Goal: Information Seeking & Learning: Learn about a topic

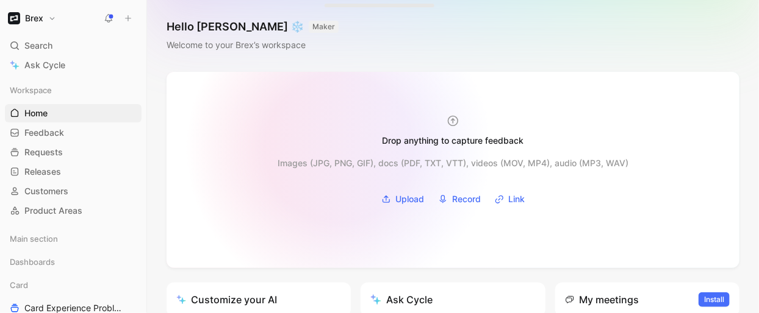
scroll to position [218, 0]
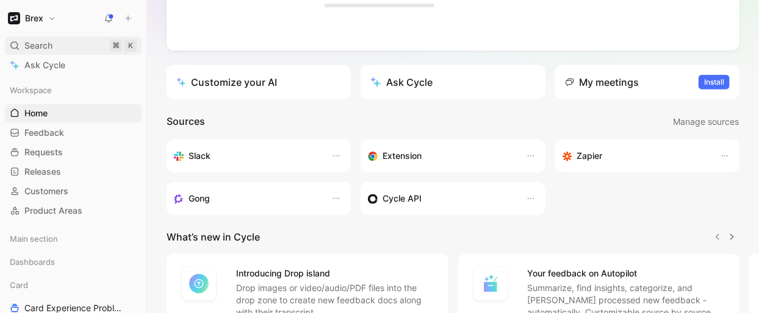
click at [37, 40] on span "Search" at bounding box center [38, 45] width 28 height 15
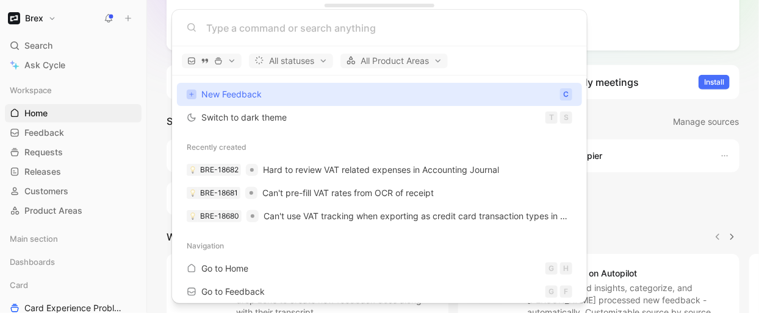
click at [264, 26] on input at bounding box center [389, 28] width 366 height 15
click at [68, 242] on body "Brex Search ⌘ K Ask Cycle Workspace Home G then H Feedback G then F Requests G …" at bounding box center [379, 156] width 759 height 313
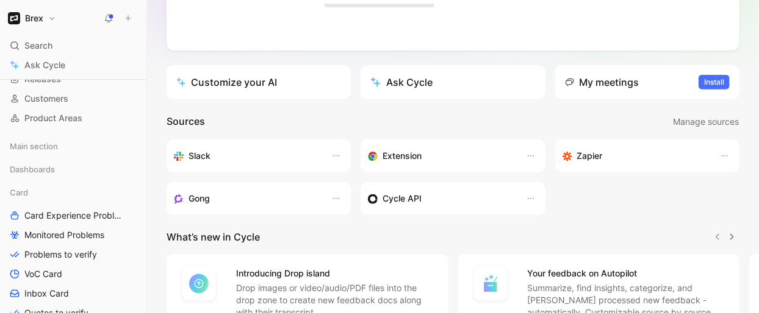
scroll to position [104, 0]
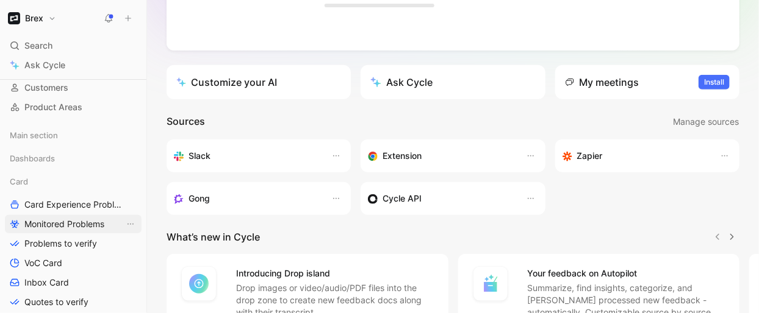
click at [71, 220] on span "Monitored Problems" at bounding box center [64, 224] width 80 height 12
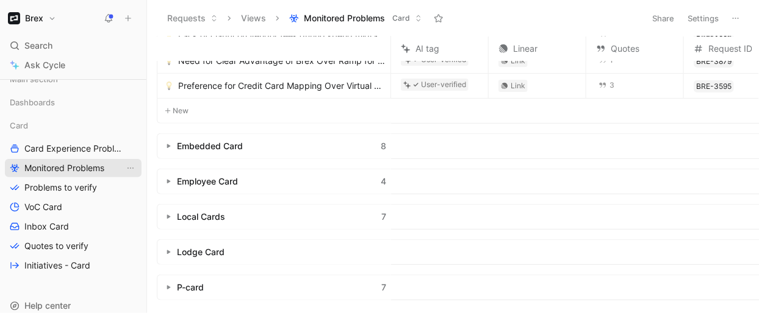
scroll to position [191, 0]
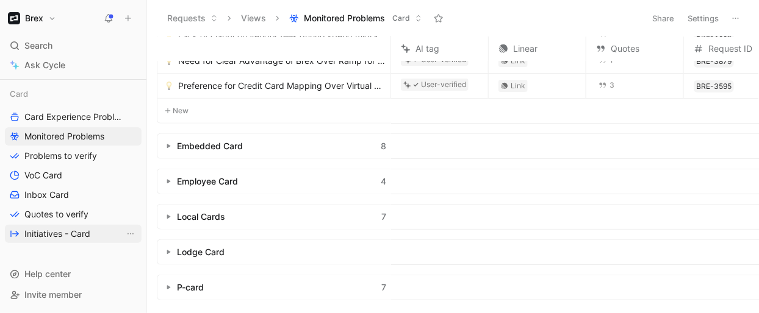
click at [72, 236] on span "Initiatives - Card" at bounding box center [57, 234] width 66 height 12
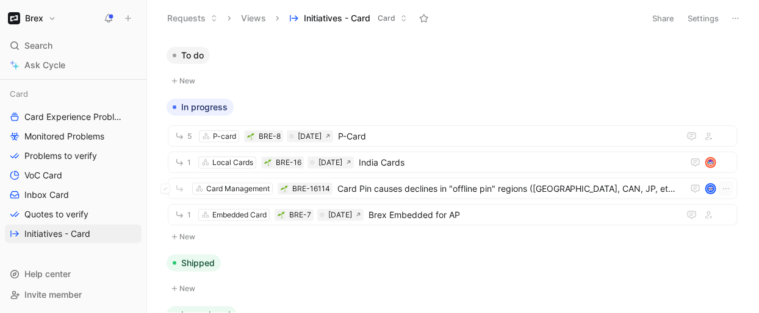
scroll to position [135, 0]
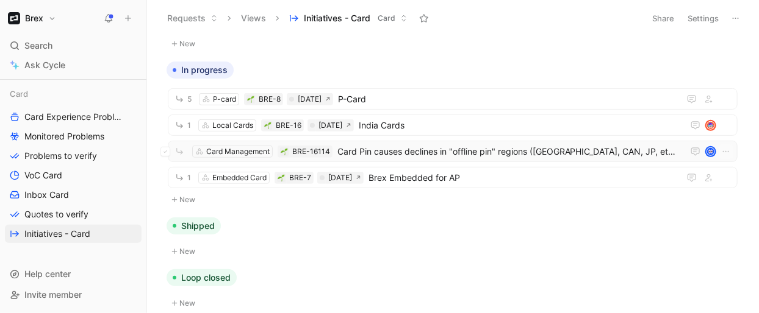
click at [399, 147] on span "Card Pin causes declines in "offline pin" regions ([GEOGRAPHIC_DATA], CAN, JP, …" at bounding box center [507, 152] width 341 height 15
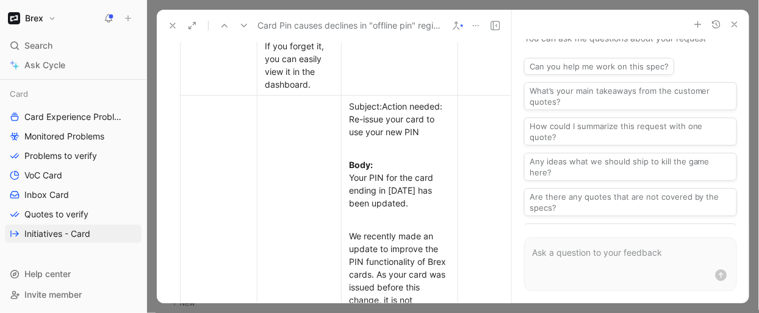
scroll to position [5110, 0]
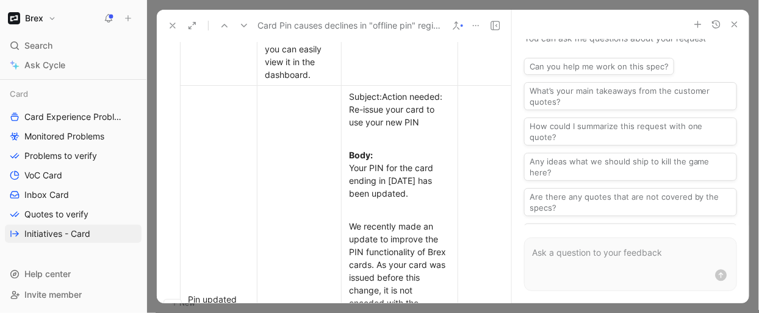
click at [421, 163] on span "Your PIN for the card ending in [DATE] has been updated." at bounding box center [392, 181] width 87 height 36
click at [395, 91] on span "Action needed: Re-issue your card to use your new PIN" at bounding box center [397, 109] width 96 height 36
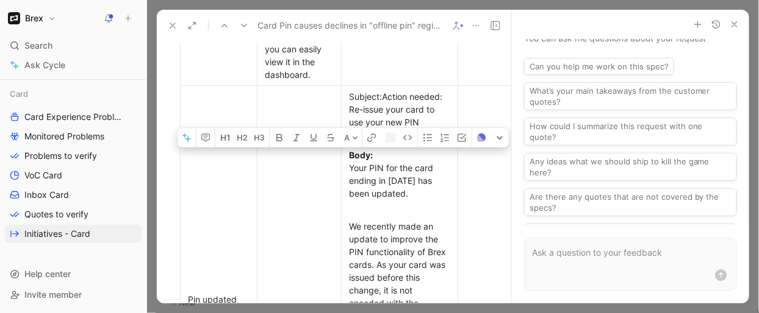
drag, startPoint x: 387, startPoint y: 71, endPoint x: 434, endPoint y: 94, distance: 52.1
click at [434, 94] on div "Subject: Action needed: Re-issue your card to use your new PIN" at bounding box center [399, 109] width 101 height 38
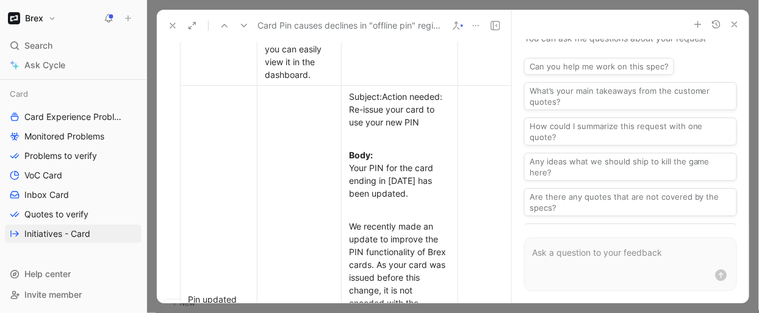
drag, startPoint x: 382, startPoint y: 70, endPoint x: 432, endPoint y: 99, distance: 57.4
click at [432, 99] on div "Subject: Action needed: Re-issue your card to use your new PIN" at bounding box center [399, 109] width 101 height 38
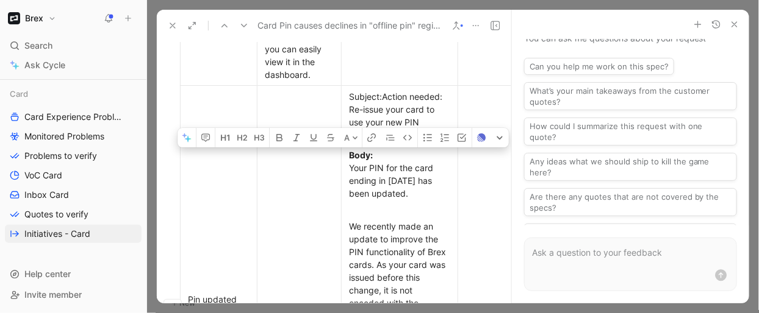
drag, startPoint x: 385, startPoint y: 72, endPoint x: 437, endPoint y: 97, distance: 57.6
click at [437, 97] on div "Subject: Action needed: Re-issue your card to use your new PIN" at bounding box center [399, 109] width 101 height 38
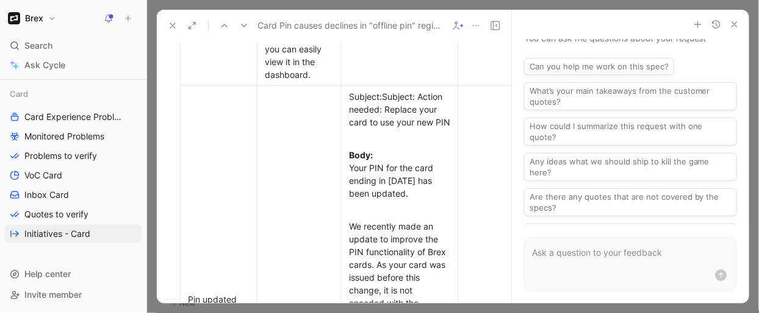
click at [359, 163] on span "Your PIN for the card ending in [DATE] has been updated." at bounding box center [392, 181] width 87 height 36
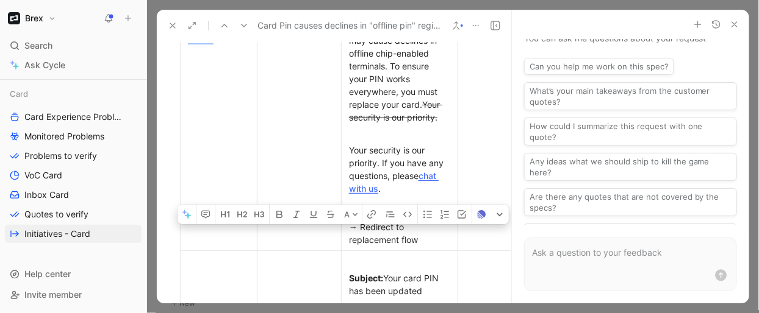
scroll to position [5186, 0]
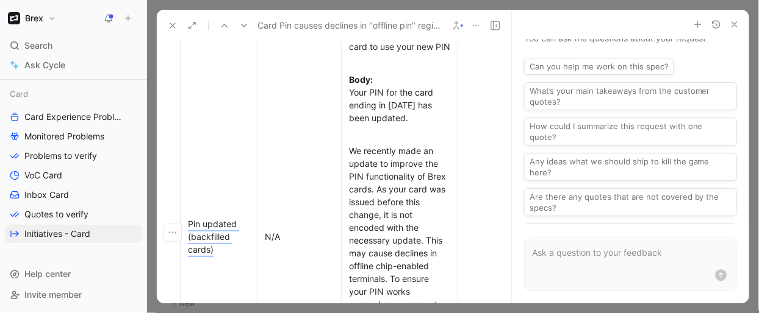
drag, startPoint x: 347, startPoint y: 145, endPoint x: 407, endPoint y: 281, distance: 148.8
click at [407, 281] on td "Subject: Subject: Action needed: Replace your card to use your new PIN Body: Yo…" at bounding box center [400, 237] width 116 height 454
click at [399, 172] on div "We recently made an update to improve the PIN functionality of Brex cards. As y…" at bounding box center [399, 241] width 101 height 192
click at [351, 87] on span "Your PIN for the card ending in [DATE] has been updated." at bounding box center [392, 105] width 87 height 36
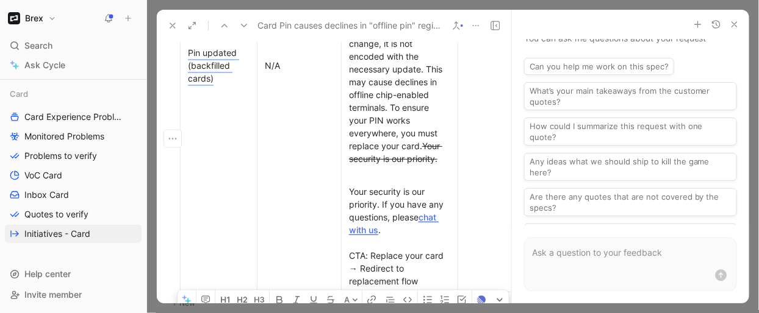
scroll to position [5443, 0]
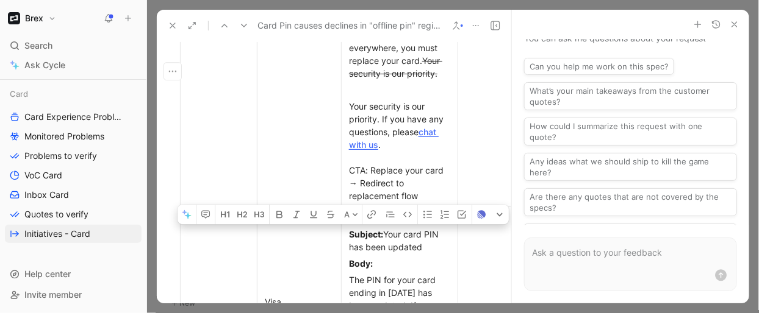
drag, startPoint x: 349, startPoint y: 66, endPoint x: 407, endPoint y: 91, distance: 63.9
click at [407, 100] on div "Your security is our priority. If you have any questions, please chat with us .…" at bounding box center [399, 151] width 101 height 102
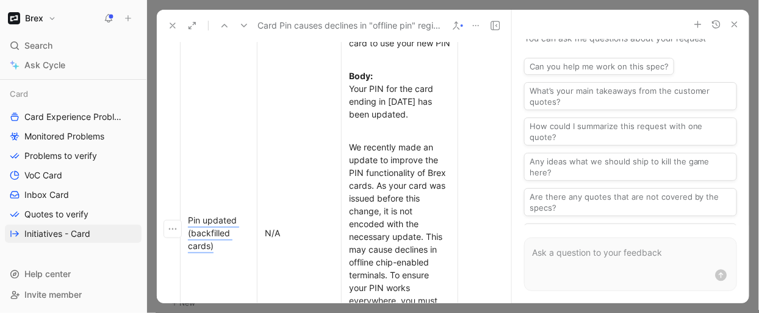
scroll to position [5170, 0]
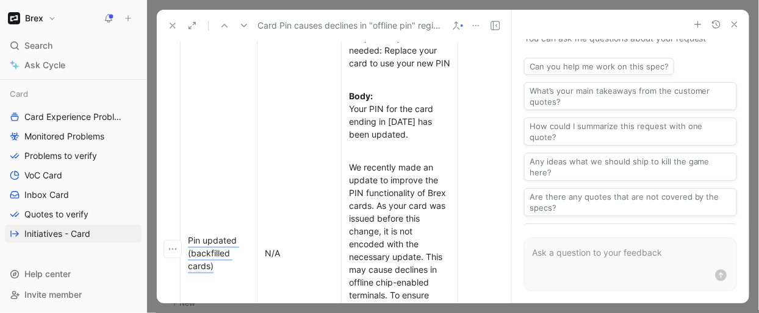
drag, startPoint x: 439, startPoint y: 216, endPoint x: 350, endPoint y: 80, distance: 163.1
click at [350, 80] on td "Subject: Subject: Action needed: Replace your card to use your new PIN Body: Yo…" at bounding box center [400, 253] width 116 height 454
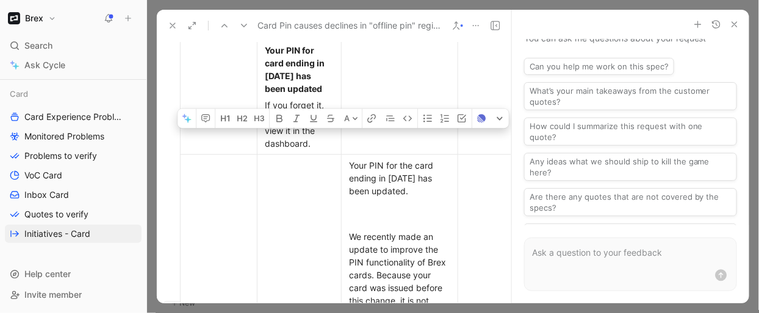
scroll to position [5061, 0]
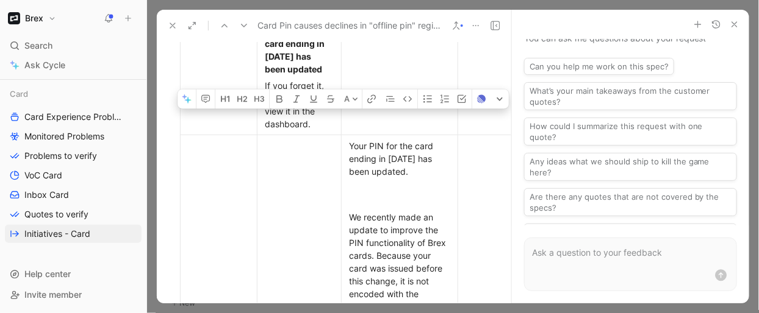
click at [387, 182] on div at bounding box center [399, 195] width 101 height 26
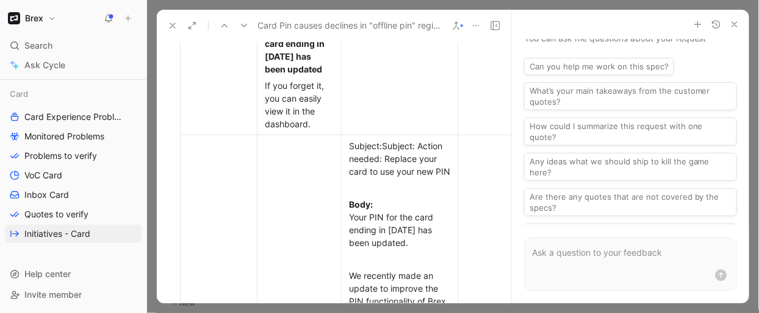
click at [371, 199] on strong "Body:" at bounding box center [361, 204] width 24 height 10
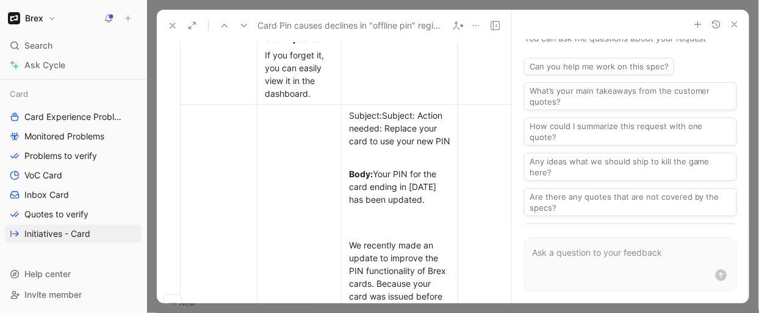
scroll to position [5081, 0]
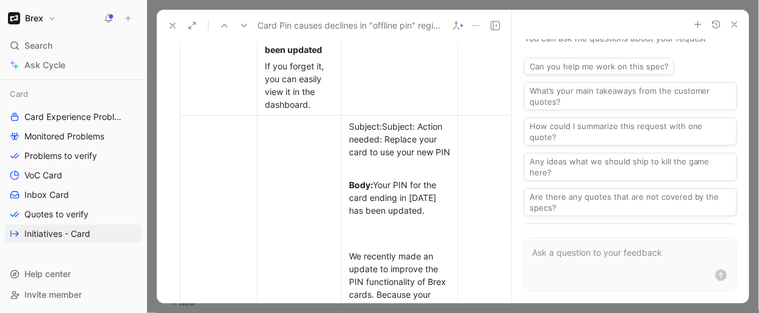
click at [375, 180] on span "Your PIN for the card ending in [DATE] has been updated." at bounding box center [394, 198] width 90 height 36
click at [373, 180] on span "Your PIN for the card ending in [DATE] has been updated." at bounding box center [394, 198] width 90 height 36
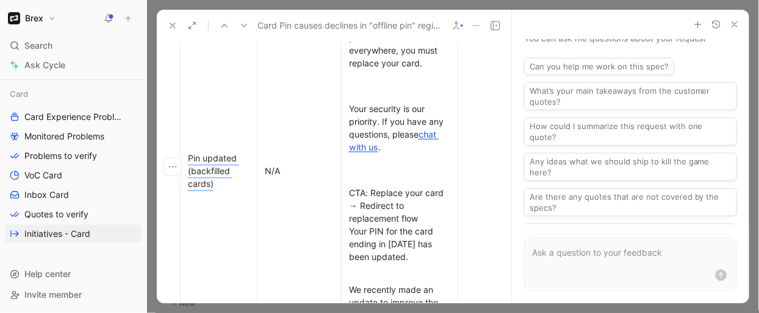
scroll to position [5457, 0]
click at [360, 157] on div at bounding box center [399, 170] width 101 height 26
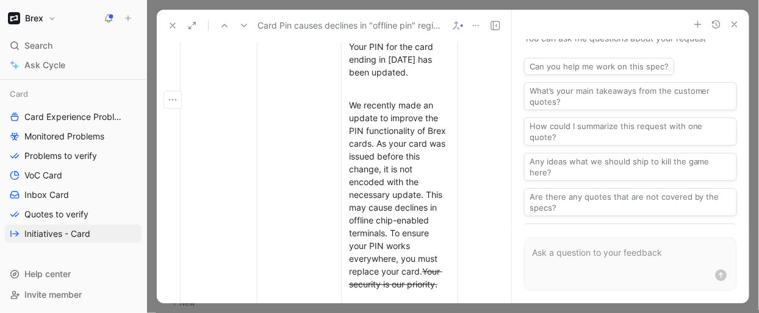
scroll to position [5735, 0]
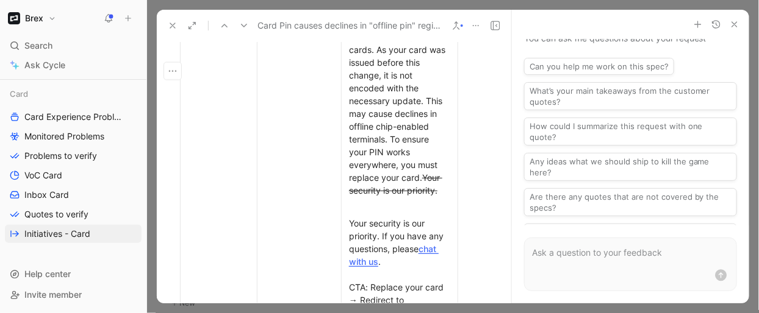
drag, startPoint x: 351, startPoint y: 187, endPoint x: 425, endPoint y: 291, distance: 127.6
click at [425, 287] on div "Your security is our priority. If you have any questions, please chat with us .…" at bounding box center [399, 268] width 101 height 102
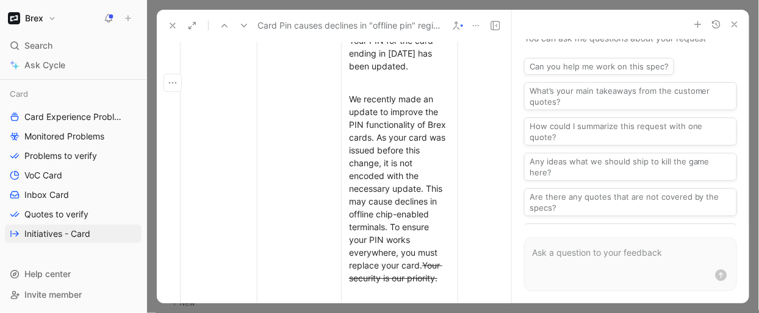
scroll to position [5561, 0]
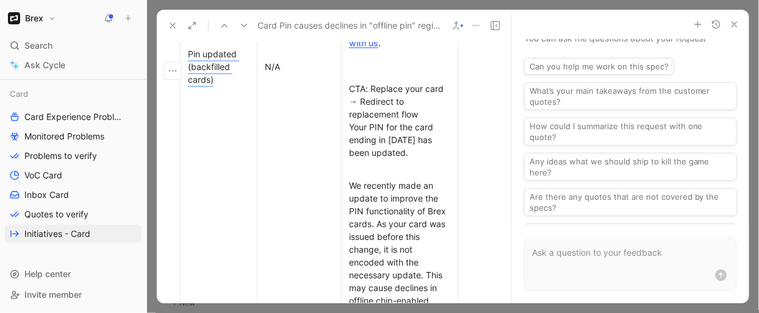
drag, startPoint x: 425, startPoint y: 287, endPoint x: 363, endPoint y: 166, distance: 135.5
click at [363, 166] on td "Subject: Subject: Action needed: Replace your card to use your new PIN Body: Yo…" at bounding box center [400, 67] width 116 height 864
click at [363, 181] on span "We recently made an update to improve the PIN functionality of Brex cards. As y…" at bounding box center [398, 269] width 99 height 177
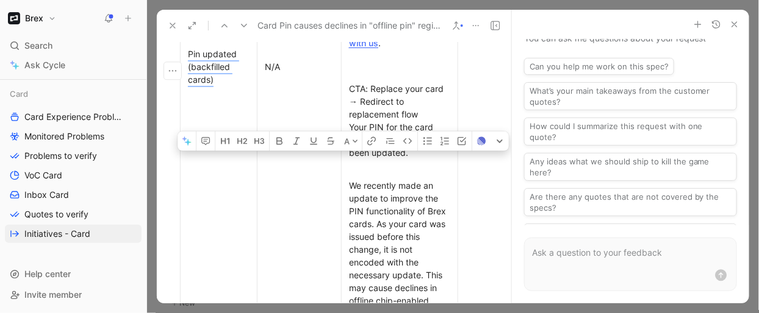
click at [363, 181] on span "We recently made an update to improve the PIN functionality of Brex cards. As y…" at bounding box center [398, 269] width 99 height 177
click at [361, 181] on span "We recently made an update to improve the PIN functionality of Brex cards. As y…" at bounding box center [398, 269] width 99 height 177
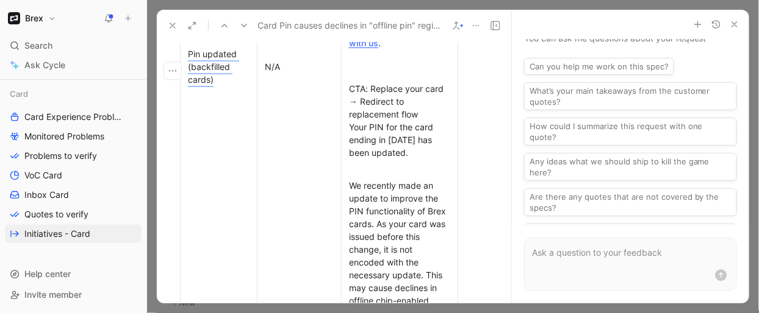
click at [361, 181] on span "We recently made an update to improve the PIN functionality of Brex cards. As y…" at bounding box center [398, 269] width 99 height 177
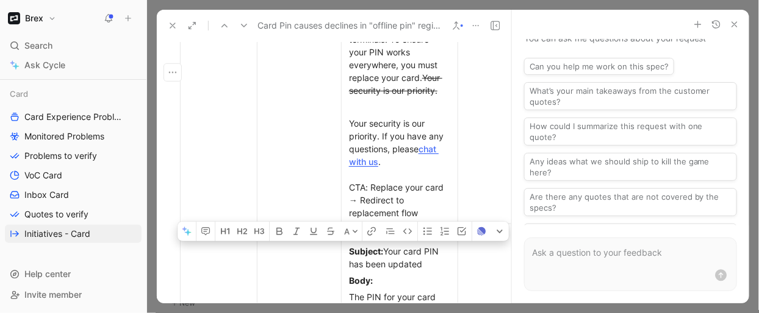
scroll to position [5837, 0]
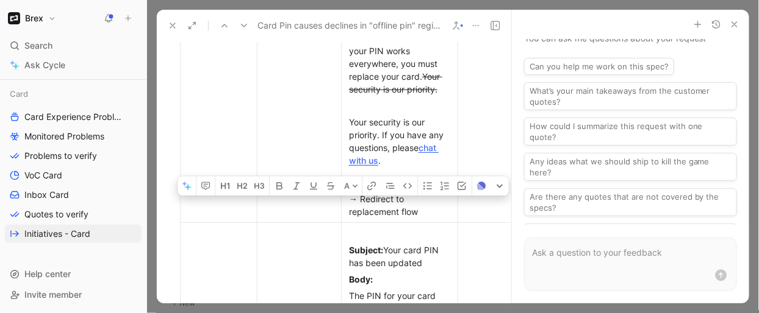
drag, startPoint x: 349, startPoint y: 162, endPoint x: 415, endPoint y: 242, distance: 104.0
click at [415, 242] on tbody "Artifact In App Email Push SMS/Whatsapp card_delivered Visa Your physical card …" at bounding box center [641, 62] width 920 height 2527
click at [415, 244] on div "Subject: Your card PIN has been updated" at bounding box center [399, 257] width 101 height 26
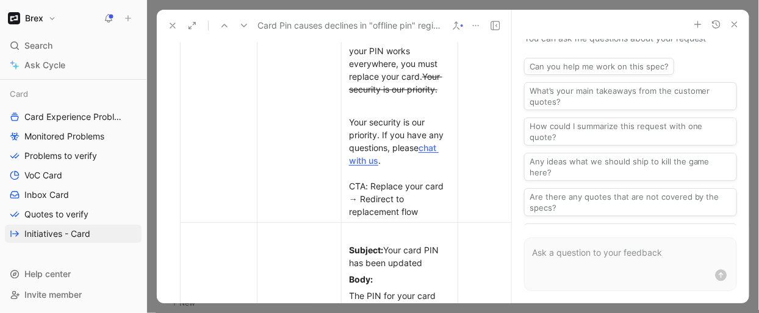
click at [392, 146] on div "Your security is our priority. If you have any questions, please chat with us .…" at bounding box center [399, 167] width 101 height 102
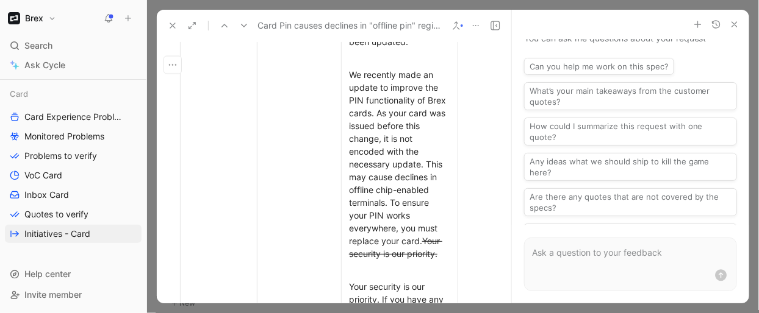
scroll to position [5641, 0]
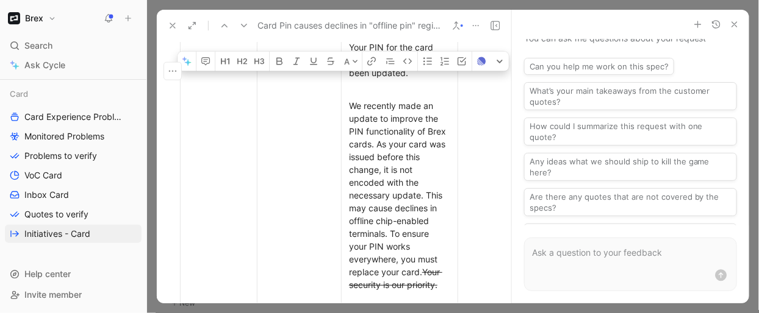
drag, startPoint x: 421, startPoint y: 188, endPoint x: 349, endPoint y: 79, distance: 130.9
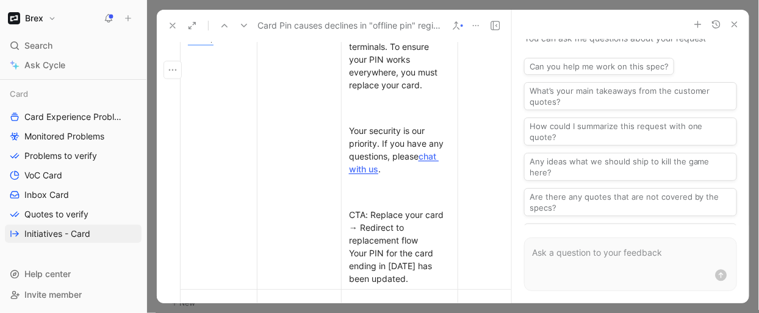
scroll to position [5435, 0]
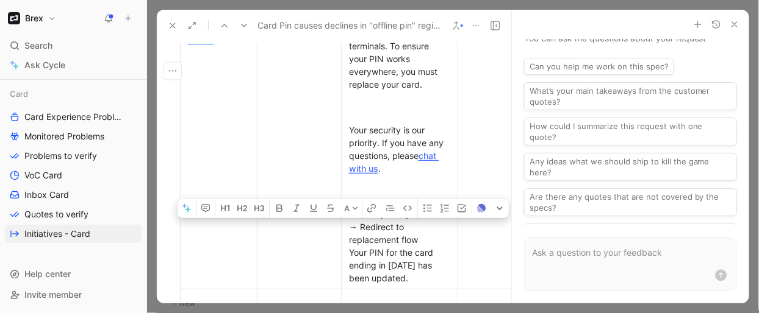
drag, startPoint x: 388, startPoint y: 254, endPoint x: 347, endPoint y: 228, distance: 48.2
click at [347, 228] on p "CTA: Replace your card → Redirect to replacement flow Your PIN for the card end…" at bounding box center [399, 246] width 111 height 80
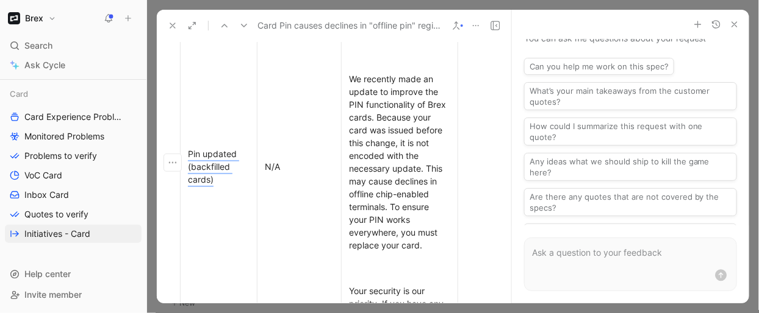
scroll to position [5232, 0]
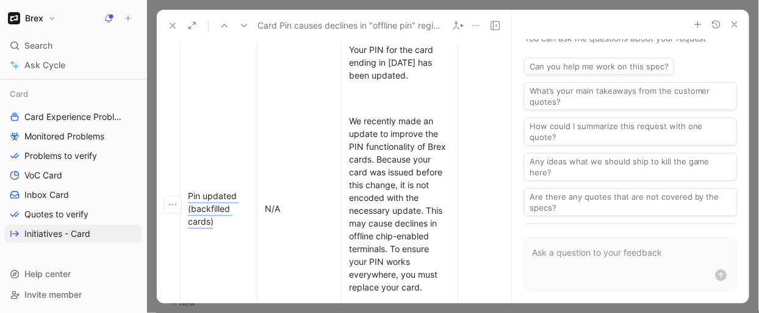
click at [389, 137] on span "We recently made an update to improve the PIN functionality of Brex cards. Beca…" at bounding box center [398, 204] width 99 height 177
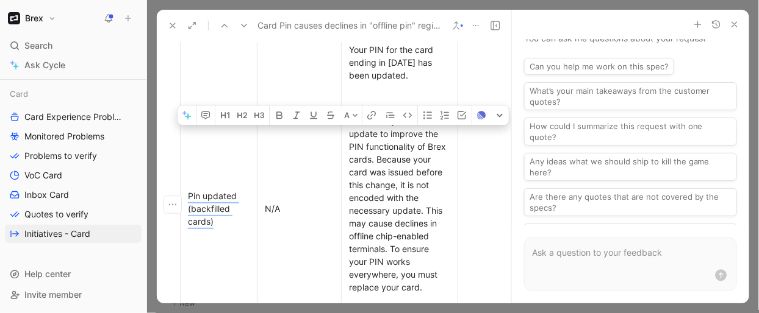
click at [389, 137] on span "We recently made an update to improve the PIN functionality of Brex cards. Beca…" at bounding box center [398, 204] width 99 height 177
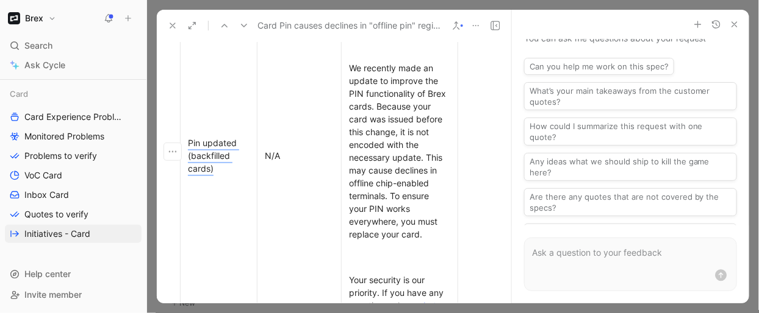
scroll to position [5290, 0]
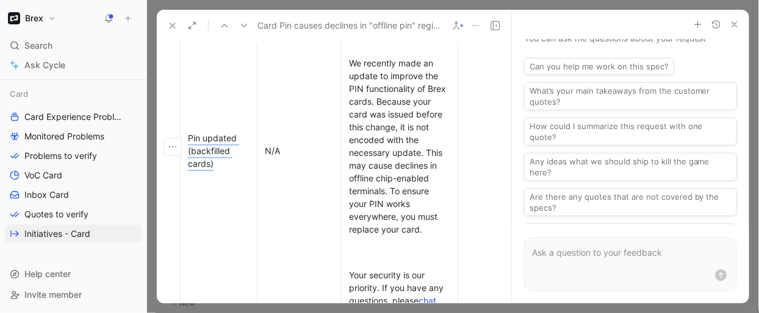
click at [384, 240] on div at bounding box center [399, 253] width 101 height 26
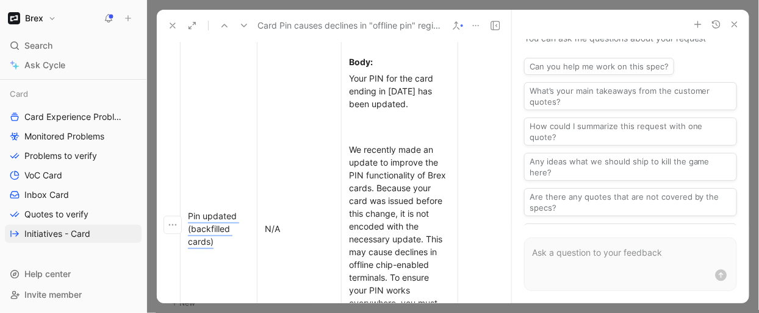
scroll to position [5193, 0]
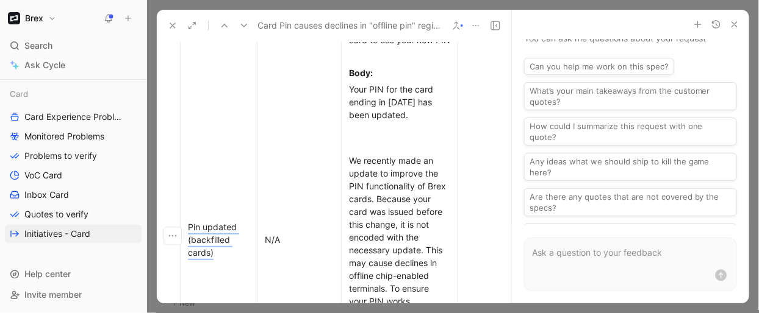
click at [374, 125] on div at bounding box center [399, 138] width 101 height 26
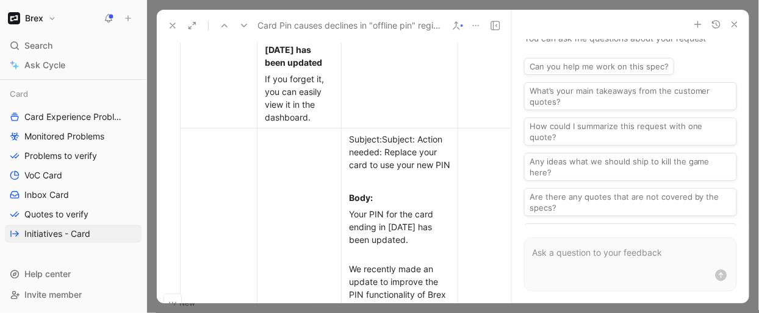
scroll to position [5055, 0]
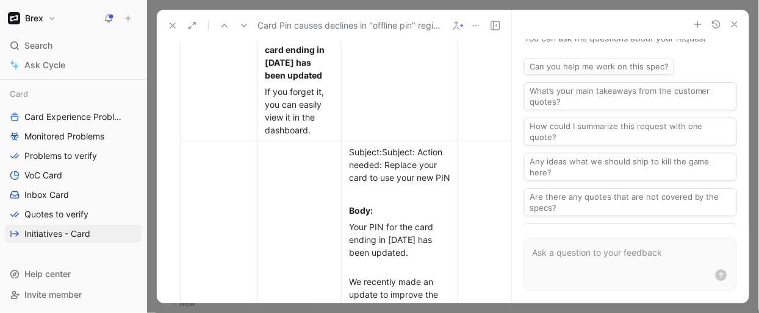
click at [380, 188] on div at bounding box center [399, 194] width 101 height 13
click at [440, 146] on div "Subject: Subject: Action needed: Replace your card to use your new PIN" at bounding box center [399, 165] width 101 height 38
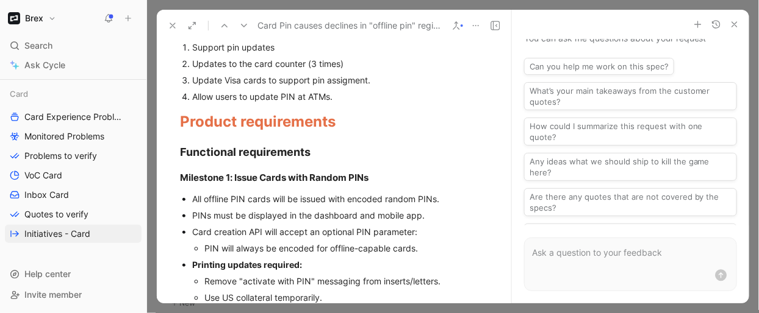
scroll to position [0, 0]
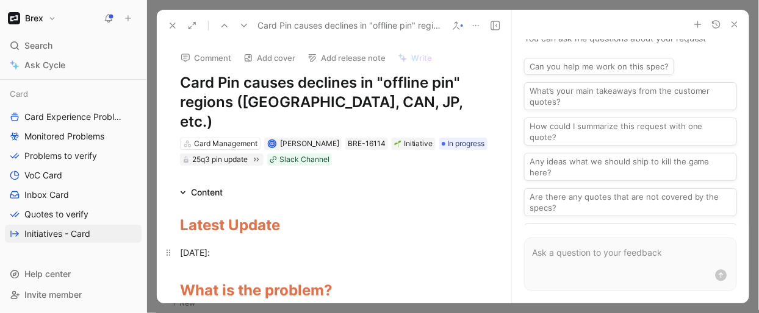
click at [206, 243] on p "[DATE]:" at bounding box center [334, 253] width 354 height 20
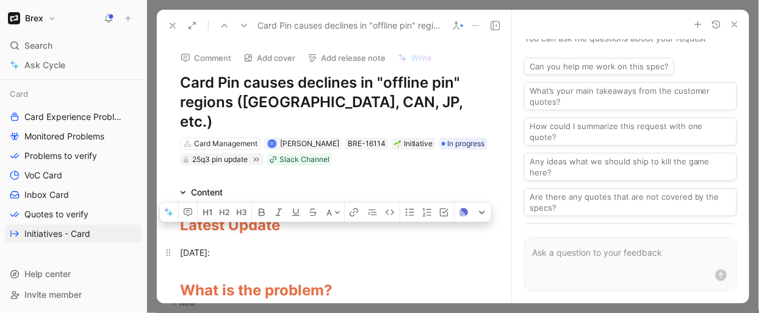
click at [206, 243] on p "[DATE]:" at bounding box center [334, 253] width 354 height 20
